Goal: Navigation & Orientation: Find specific page/section

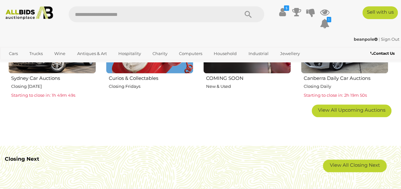
scroll to position [408, 0]
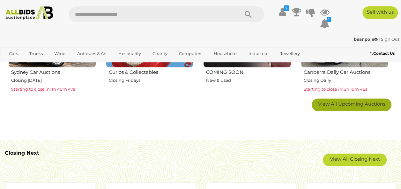
click at [345, 108] on link "View All Upcoming Auctions" at bounding box center [351, 105] width 80 height 13
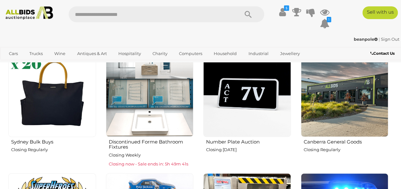
scroll to position [459, 0]
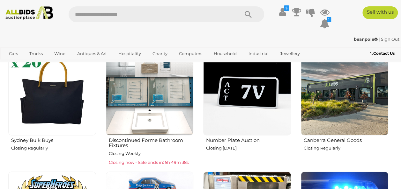
click at [38, 115] on img at bounding box center [52, 92] width 88 height 88
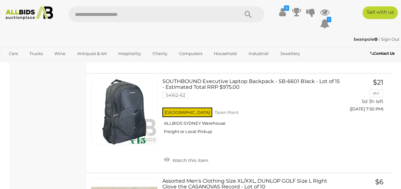
scroll to position [2384, 0]
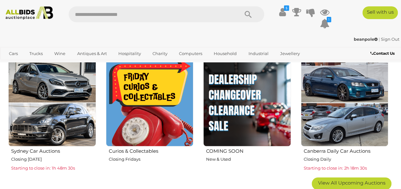
scroll to position [383, 0]
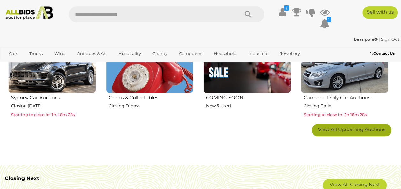
click at [368, 130] on span "View All Upcoming Auctions" at bounding box center [351, 130] width 67 height 6
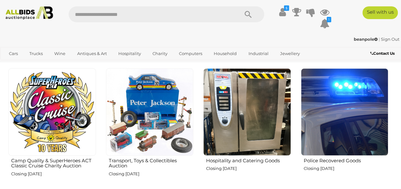
scroll to position [561, 0]
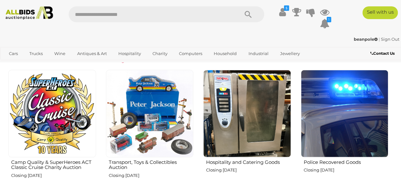
click at [152, 122] on img at bounding box center [150, 114] width 88 height 88
